Goal: Task Accomplishment & Management: Manage account settings

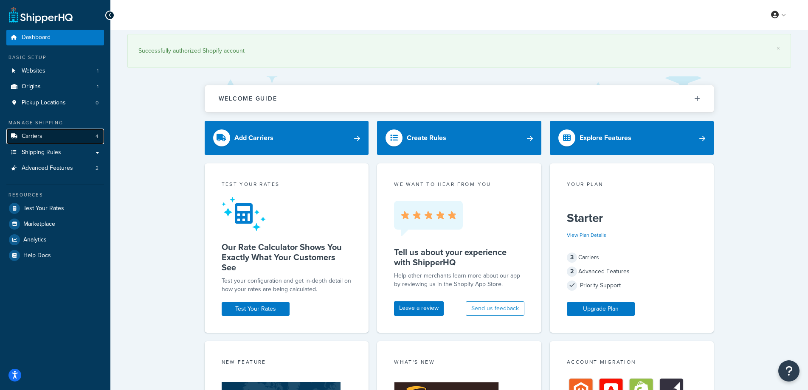
click at [28, 138] on span "Carriers" at bounding box center [32, 136] width 21 height 7
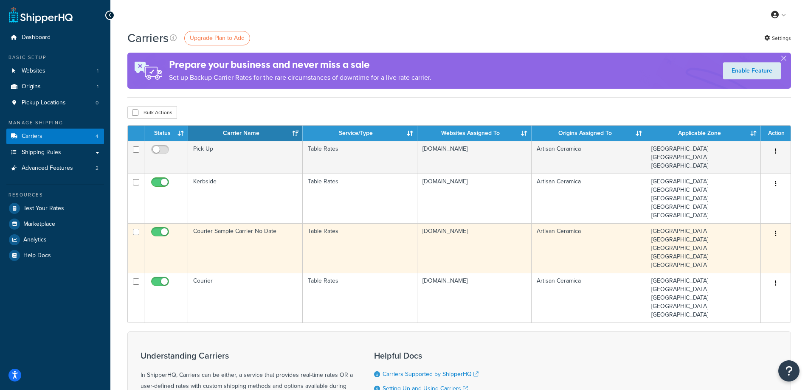
click at [262, 238] on td "Courier Sample Carrier No Date" at bounding box center [245, 248] width 115 height 50
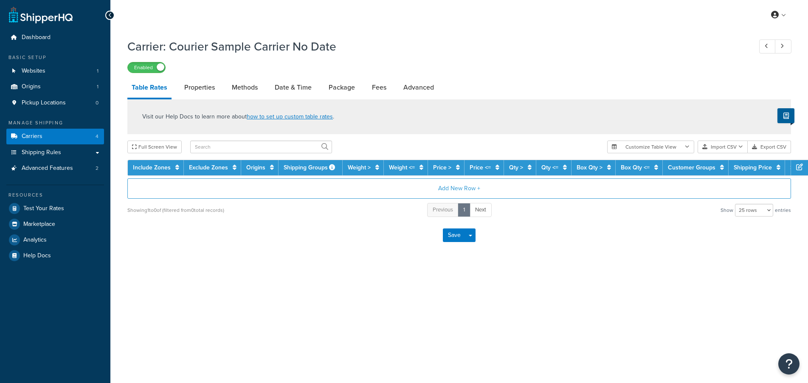
select select "25"
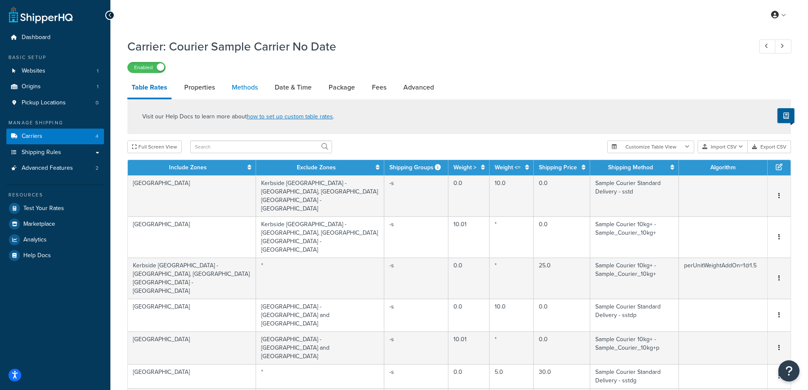
click at [248, 87] on link "Methods" at bounding box center [244, 87] width 34 height 20
select select "25"
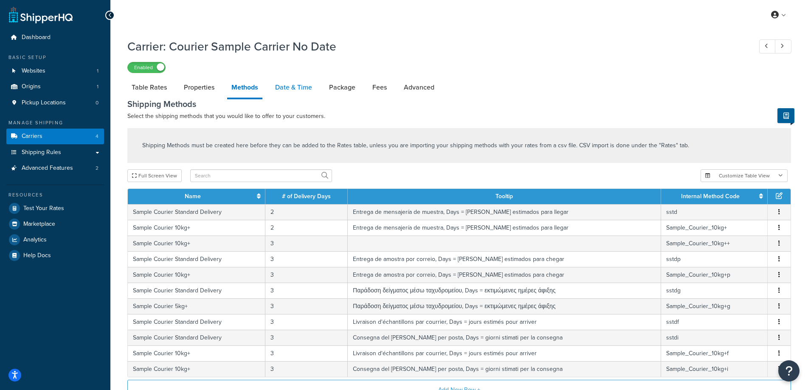
click at [292, 95] on link "Date & Time" at bounding box center [293, 87] width 45 height 20
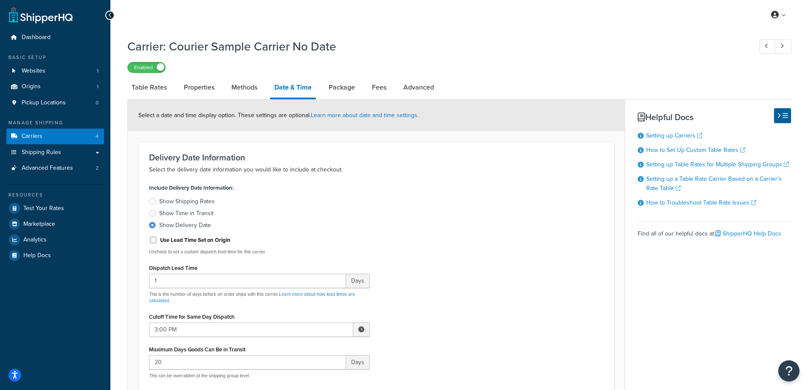
click at [154, 212] on div at bounding box center [152, 213] width 7 height 6
click at [0, 0] on input "Show Time in Transit" at bounding box center [0, 0] width 0 height 0
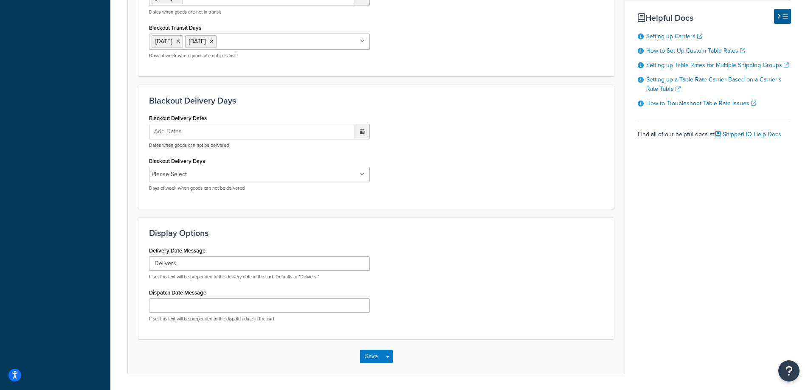
scroll to position [526, 0]
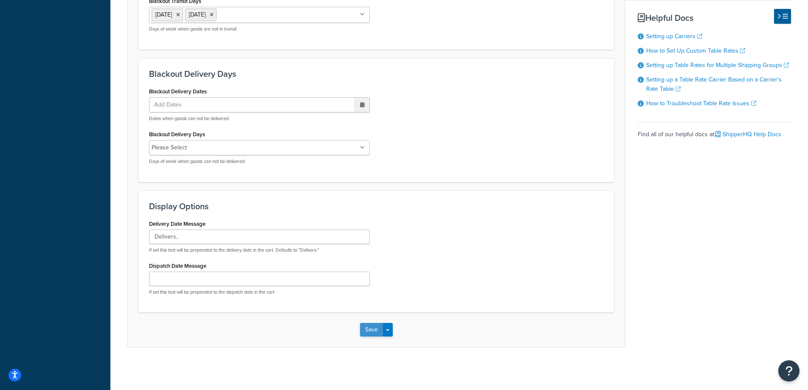
click at [371, 333] on button "Save" at bounding box center [371, 330] width 23 height 14
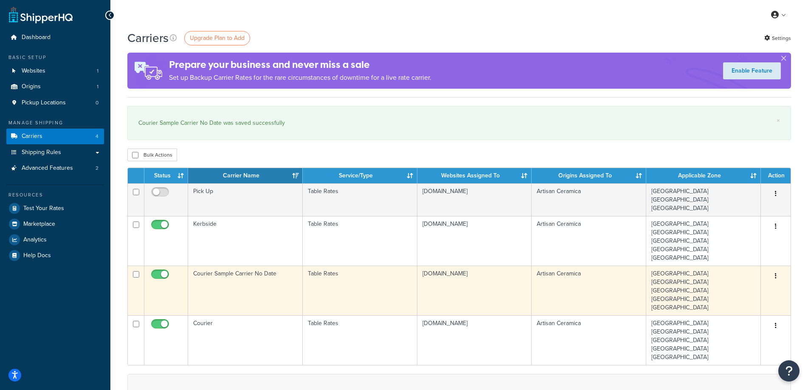
click at [224, 276] on td "Courier Sample Carrier No Date" at bounding box center [245, 291] width 115 height 50
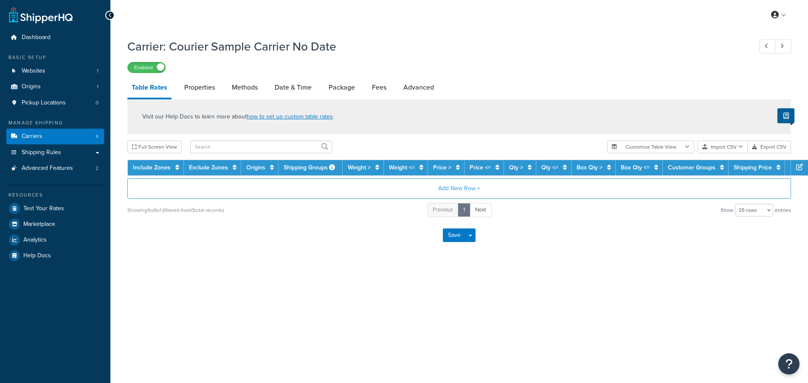
select select "25"
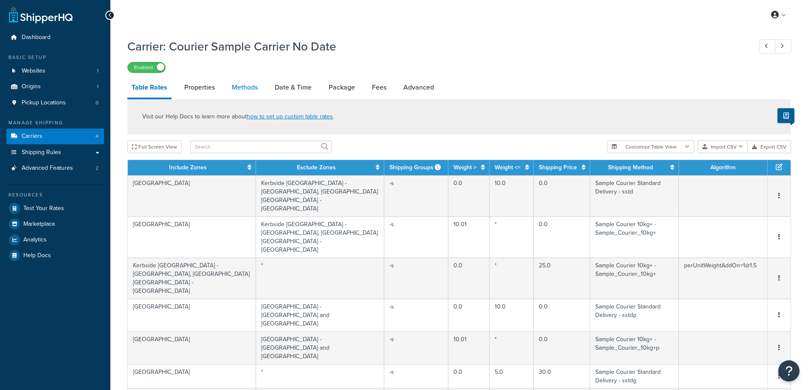
click at [249, 91] on link "Methods" at bounding box center [244, 87] width 34 height 20
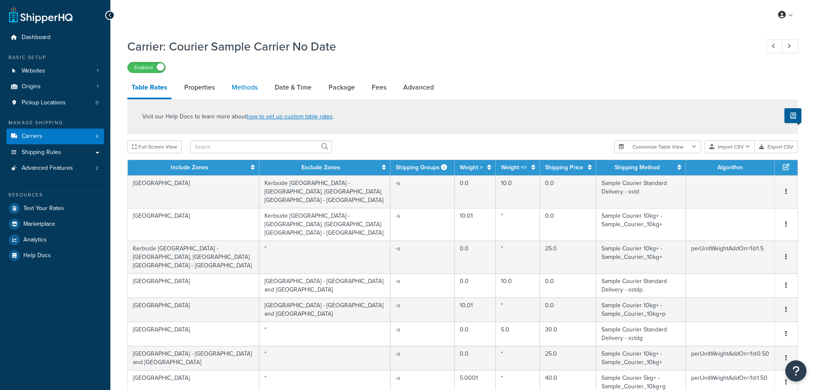
select select "25"
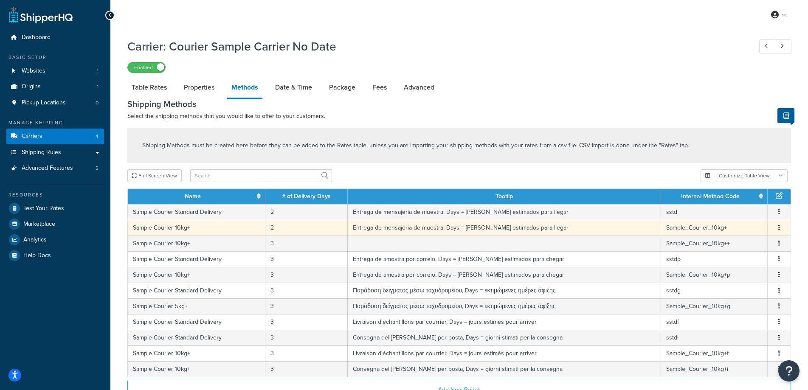
click at [533, 225] on td "Entrega de mensajería de muestra, Days = días estimados para llegar" at bounding box center [504, 228] width 313 height 16
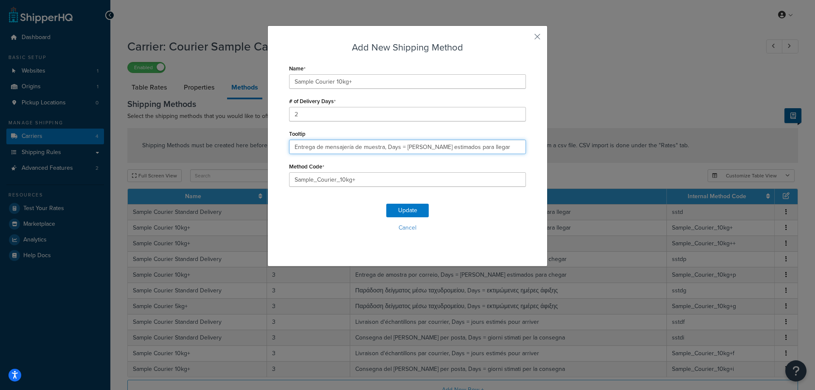
drag, startPoint x: 485, startPoint y: 148, endPoint x: 281, endPoint y: 149, distance: 204.6
click at [281, 149] on div "Add New Shipping Method Name Sample Courier 10kg+ # of Delivery Days 2 Tooltip …" at bounding box center [407, 145] width 280 height 241
click at [542, 37] on div "Add New Shipping Method Name Sample Courier 10kg+ # of Delivery Days 2 Tooltip …" at bounding box center [407, 145] width 280 height 241
click at [539, 37] on div "Add New Shipping Method Name Sample Courier 10kg+ # of Delivery Days 2 Tooltip …" at bounding box center [407, 145] width 280 height 241
click at [526, 39] on button "button" at bounding box center [525, 40] width 2 height 2
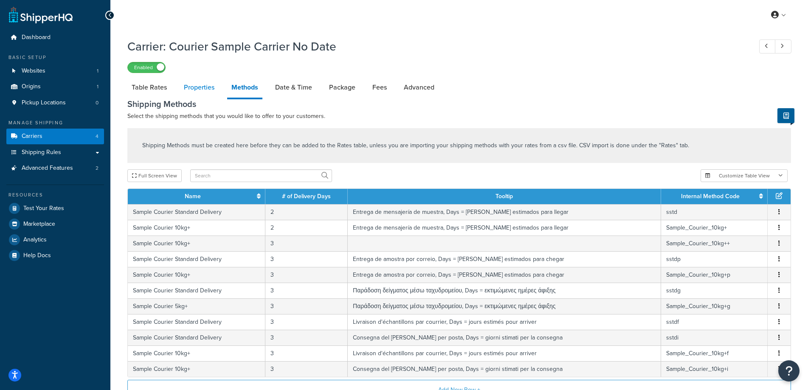
click at [203, 92] on link "Properties" at bounding box center [199, 87] width 39 height 20
select select "HIGHEST"
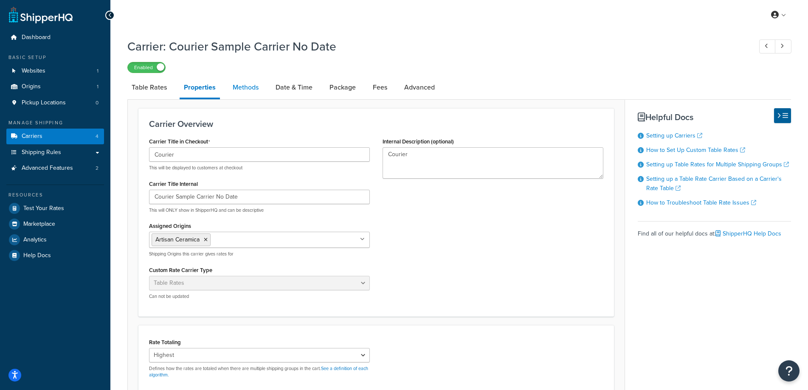
click at [245, 87] on link "Methods" at bounding box center [245, 87] width 34 height 20
select select "25"
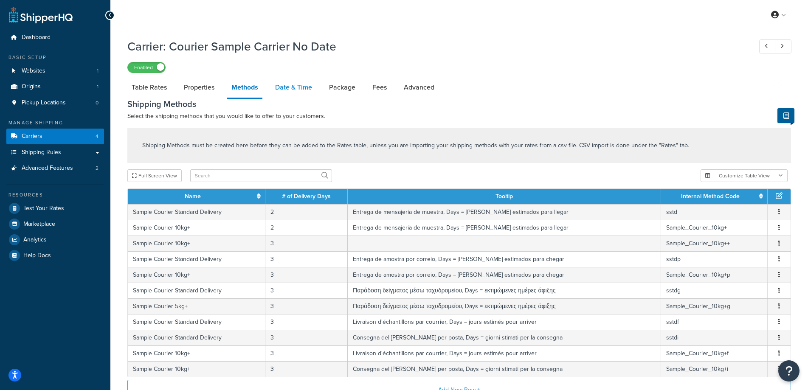
click at [298, 78] on link "Date & Time" at bounding box center [293, 87] width 45 height 20
